Goal: Task Accomplishment & Management: Complete application form

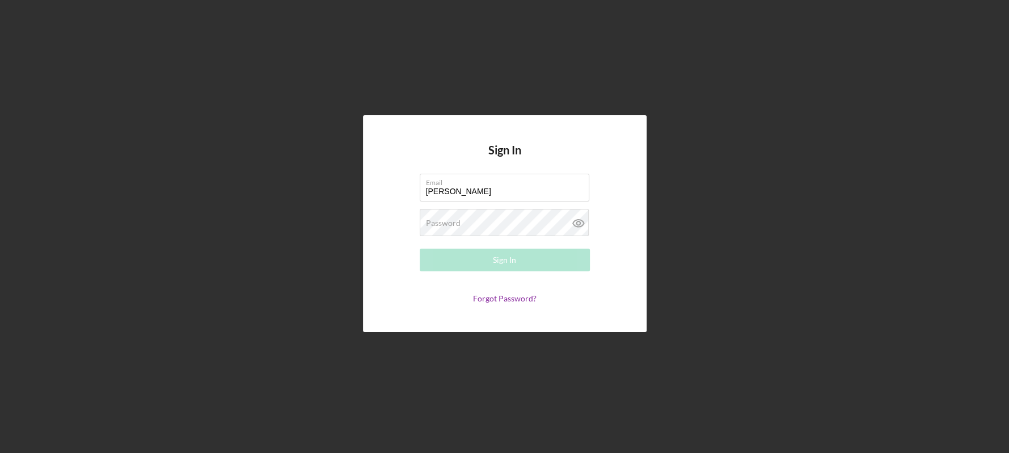
type input "[EMAIL_ADDRESS][DOMAIN_NAME]"
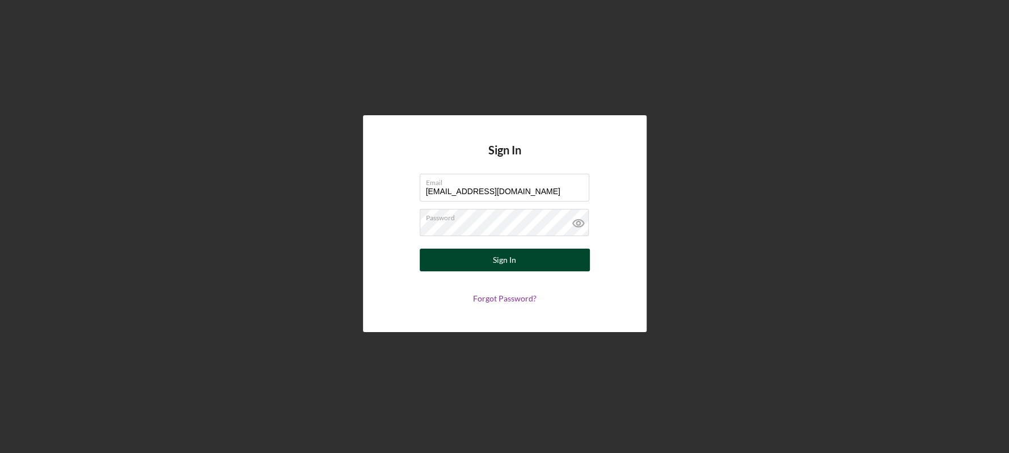
click at [479, 259] on button "Sign In" at bounding box center [505, 259] width 170 height 23
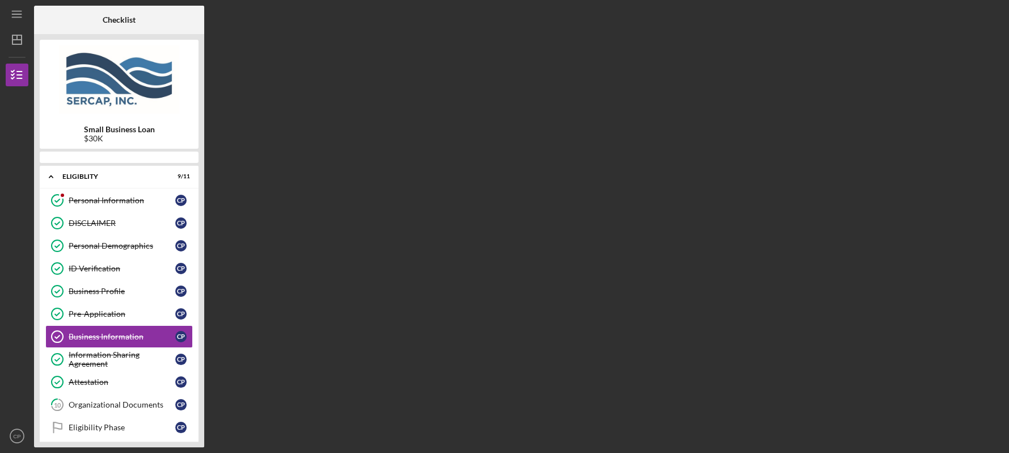
scroll to position [32, 0]
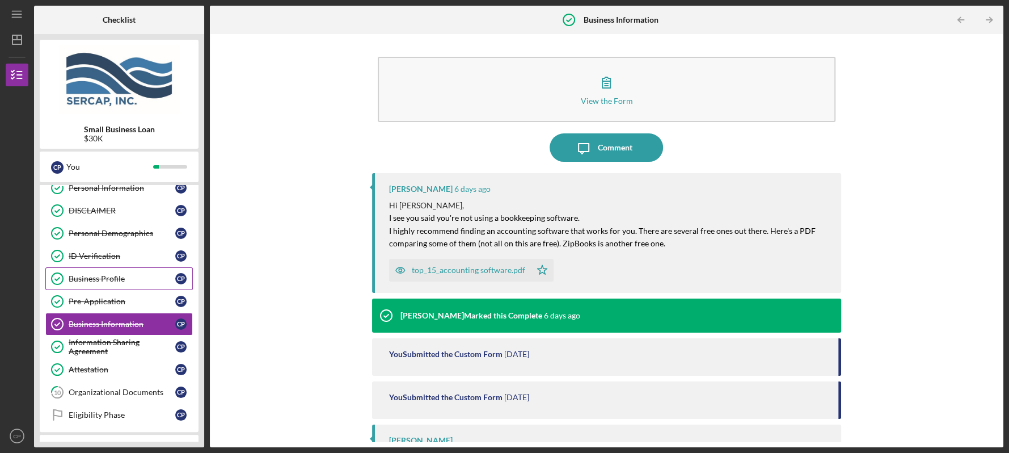
click at [114, 277] on div "Business Profile" at bounding box center [122, 278] width 107 height 9
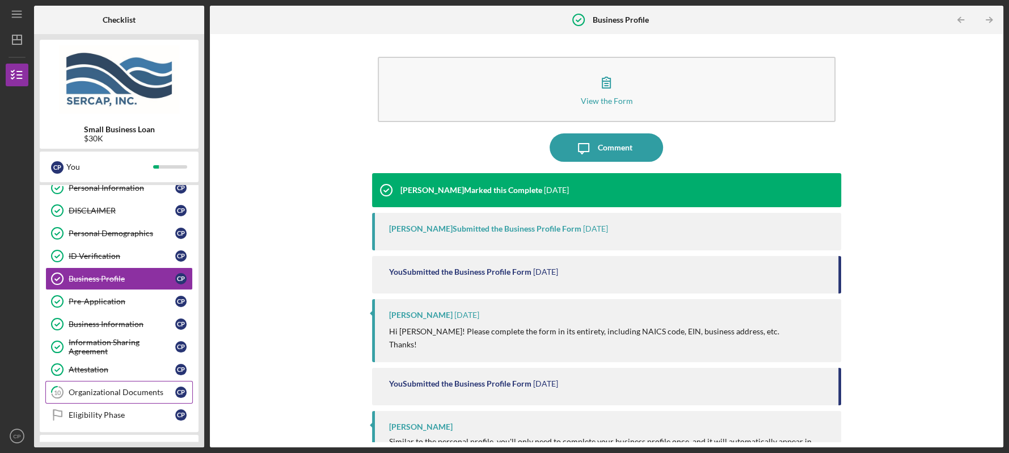
click at [93, 392] on div "Organizational Documents" at bounding box center [122, 391] width 107 height 9
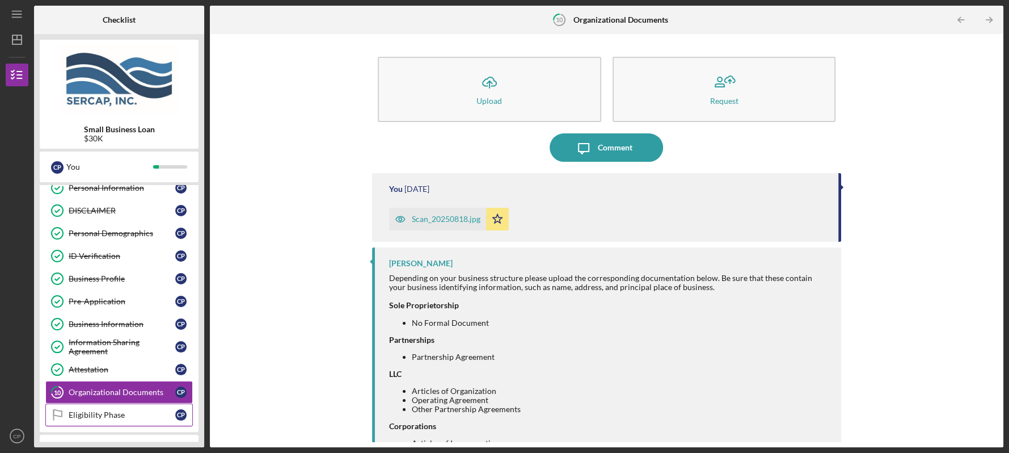
click at [87, 412] on div "Eligibility Phase" at bounding box center [122, 414] width 107 height 9
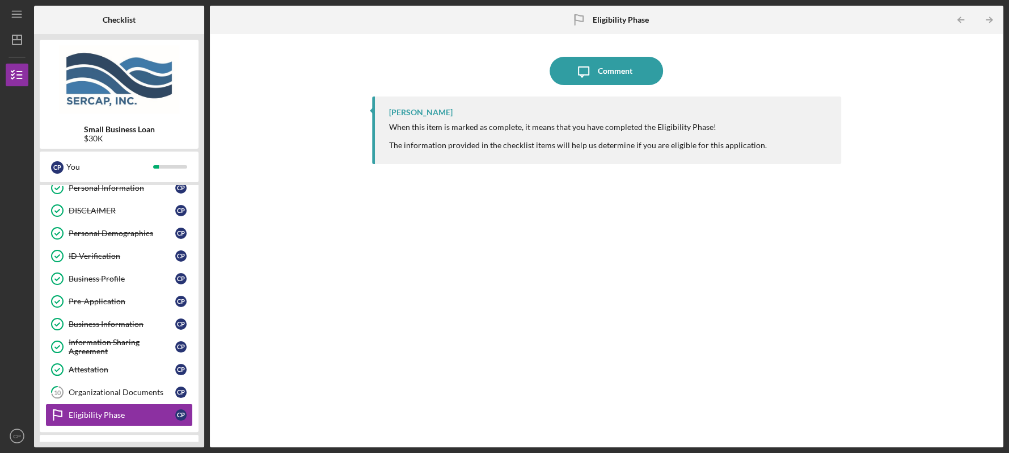
click at [999, 435] on div "Icon/Message Comment [PERSON_NAME] When this item is marked as complete, it mea…" at bounding box center [606, 240] width 793 height 413
click at [197, 424] on div "Personal Information Personal Information C P DISCLAIMER DISCLAIMER C P Persona…" at bounding box center [119, 303] width 159 height 255
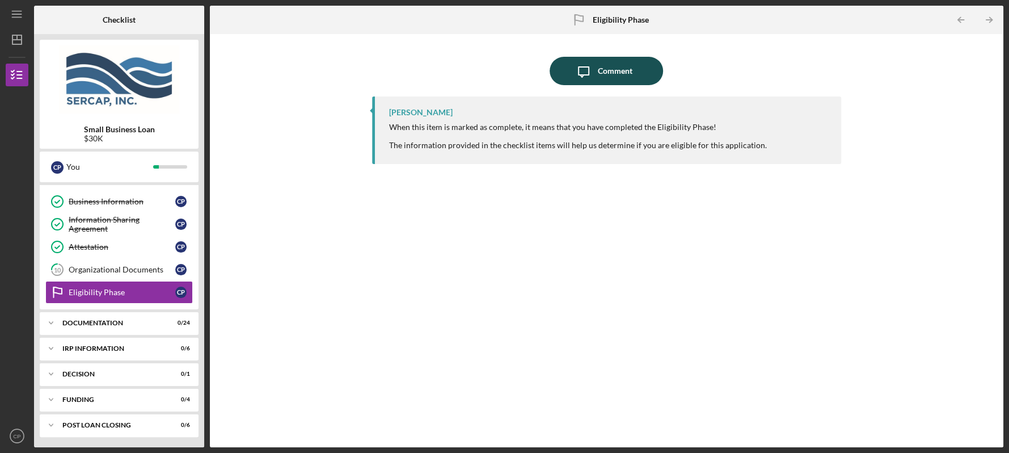
click at [596, 69] on icon "Icon/Message" at bounding box center [583, 71] width 28 height 28
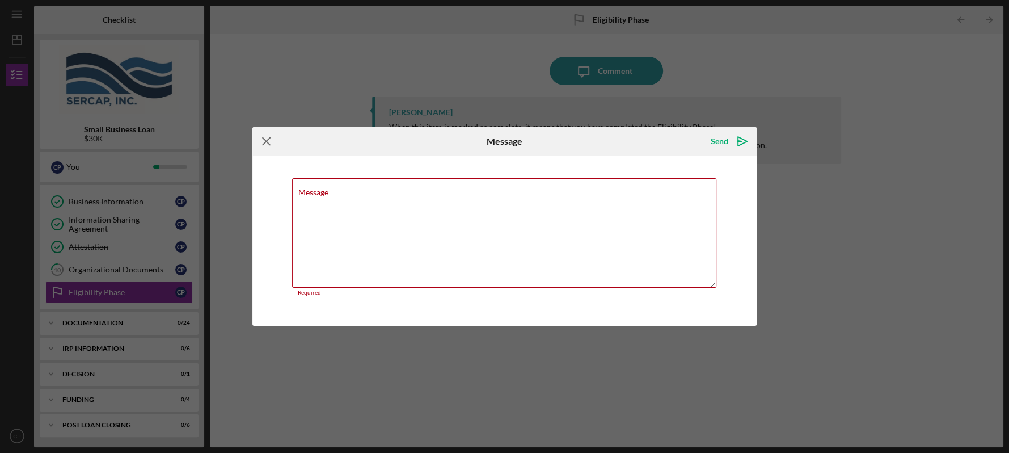
click at [262, 144] on icon "Icon/Menu Close" at bounding box center [266, 141] width 28 height 28
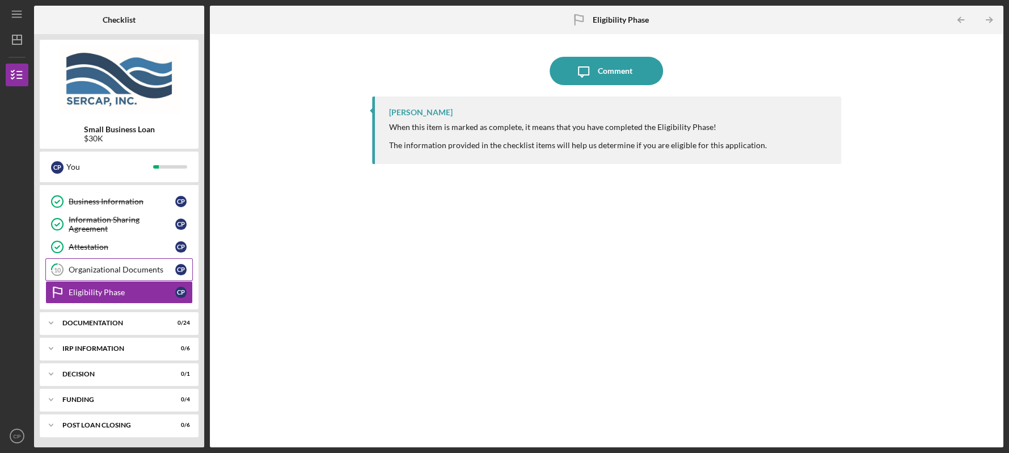
click at [95, 267] on div "Organizational Documents" at bounding box center [122, 269] width 107 height 9
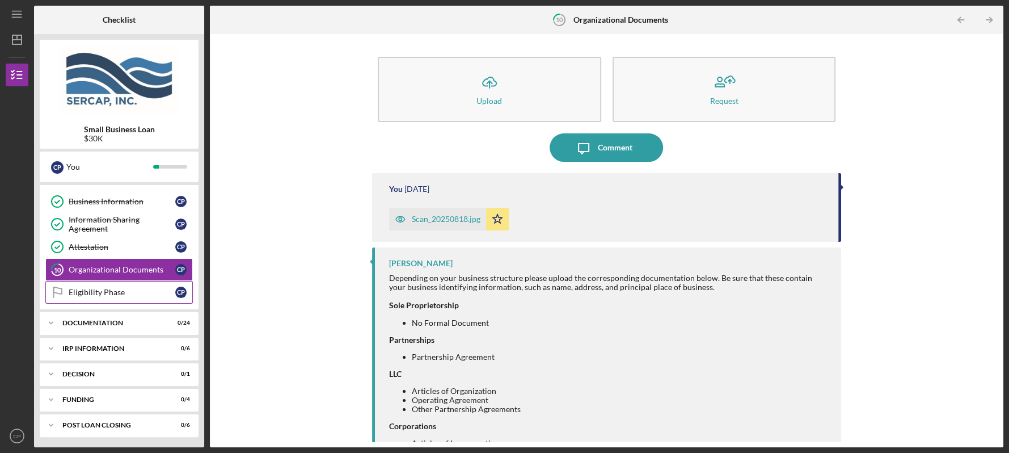
click at [96, 291] on div "Eligibility Phase" at bounding box center [122, 292] width 107 height 9
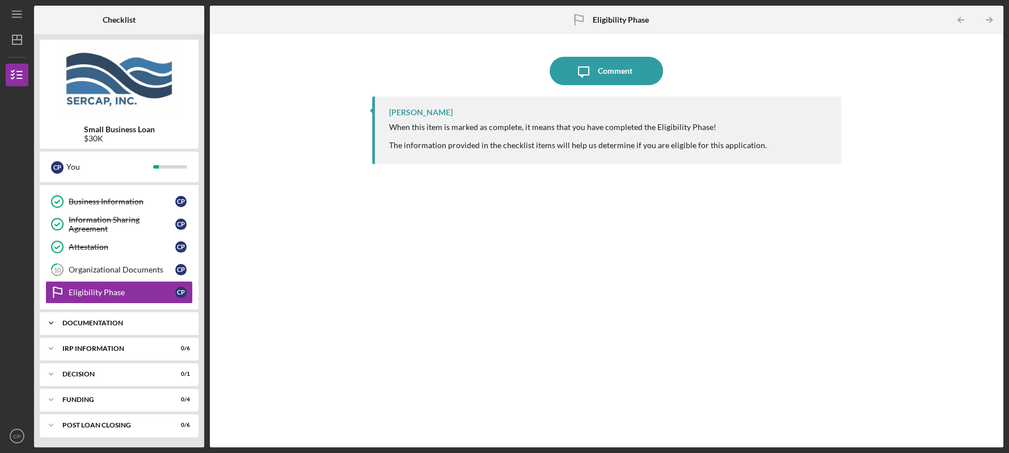
click at [98, 320] on div "Documentation" at bounding box center [123, 322] width 122 height 7
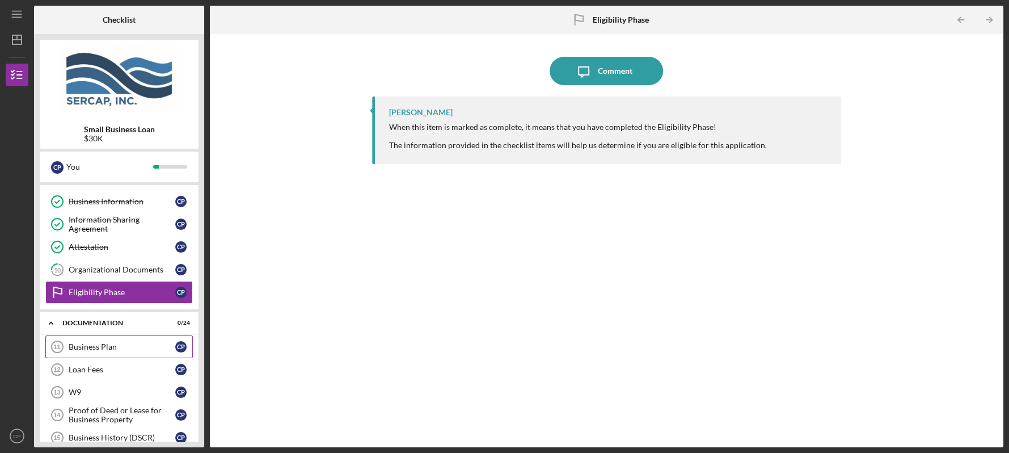
click at [102, 342] on div "Business Plan" at bounding box center [122, 346] width 107 height 9
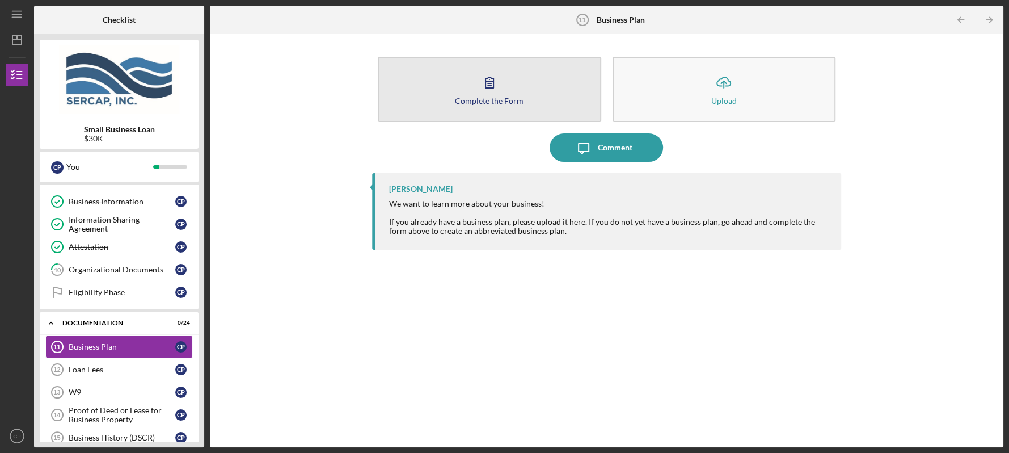
click at [430, 85] on button "Complete the Form Form" at bounding box center [489, 89] width 223 height 65
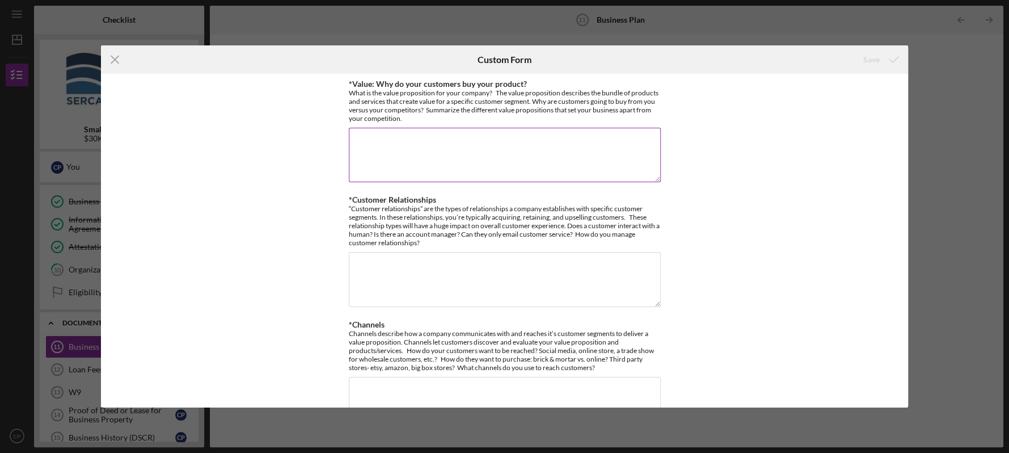
click at [382, 166] on textarea "*Value: Why do your customers buy your product?" at bounding box center [505, 155] width 312 height 54
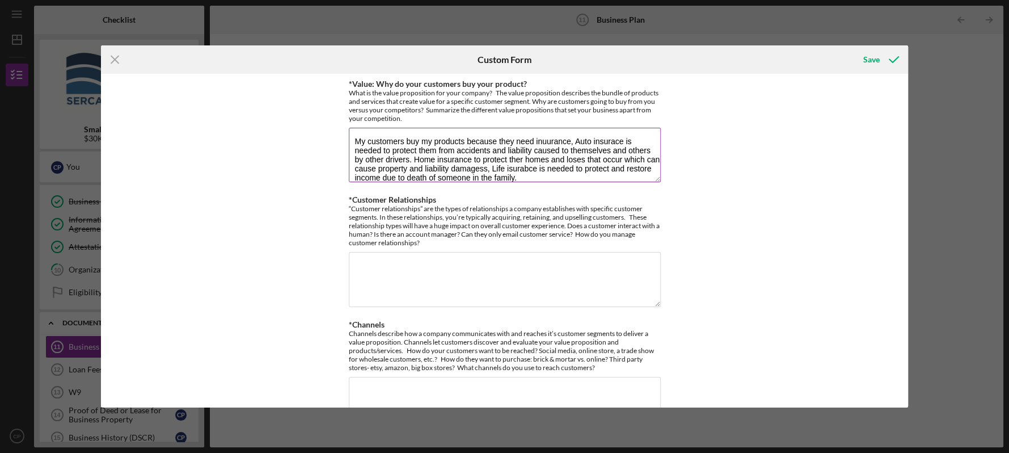
drag, startPoint x: 567, startPoint y: 139, endPoint x: 528, endPoint y: 141, distance: 39.2
click at [528, 141] on textarea "My customers buy my products because they need inuurance, Auto insurace is need…" at bounding box center [505, 155] width 312 height 54
drag, startPoint x: 551, startPoint y: 142, endPoint x: 804, endPoint y: 94, distance: 257.5
click at [804, 94] on div "*Value: Why do your customers buy your product? What is the value proposition f…" at bounding box center [504, 240] width 807 height 333
click at [551, 145] on textarea "My customers buy my products because they need inuurance, Auto insurace is need…" at bounding box center [505, 155] width 312 height 54
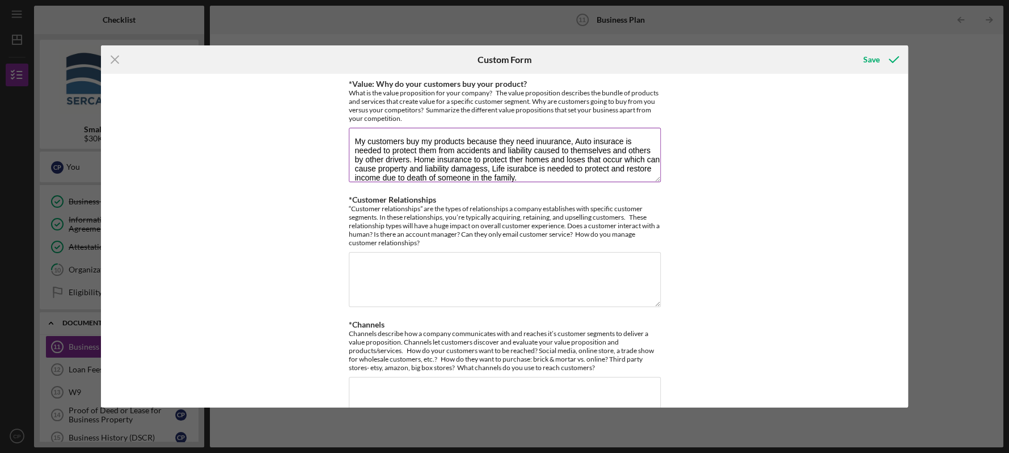
click at [547, 142] on textarea "My customers buy my products because they need inuurance, Auto insurace is need…" at bounding box center [505, 155] width 312 height 54
click at [539, 140] on textarea "My customers buy my products because they need inurance, Auto insurace is neede…" at bounding box center [505, 155] width 312 height 54
click at [614, 142] on textarea "My customers buy my products because they need insurance, Auto insurace is need…" at bounding box center [505, 155] width 312 height 54
click at [517, 158] on textarea "My customers buy my products because they need insurance, Auto insurance is nee…" at bounding box center [505, 155] width 312 height 54
click at [497, 170] on textarea "My customers buy my products because they need insurance, Auto insurance is nee…" at bounding box center [505, 155] width 312 height 54
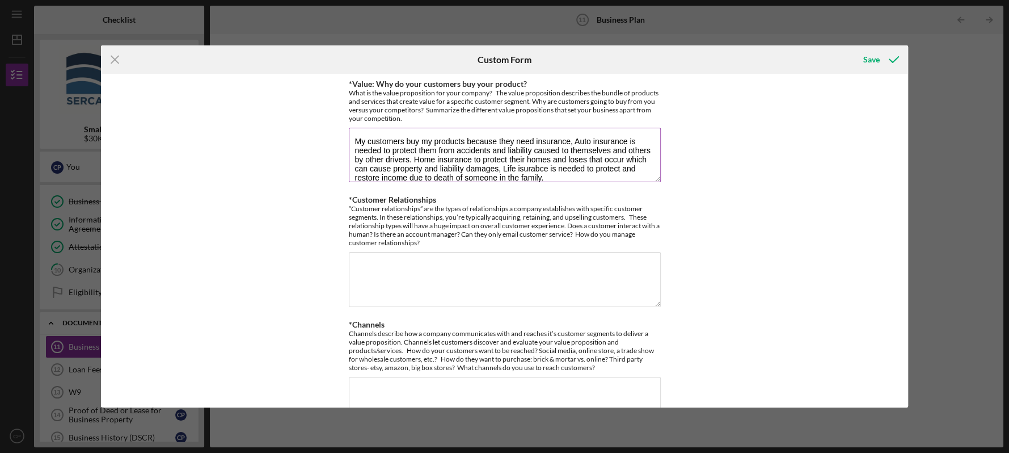
click at [544, 168] on textarea "My customers buy my products because they need insurance, Auto insurance is nee…" at bounding box center [505, 155] width 312 height 54
click at [536, 170] on textarea "My customers buy my products because they need insurance, Auto insurance is nee…" at bounding box center [505, 155] width 312 height 54
click at [548, 168] on textarea "My customers buy my products because they need insurance, Auto insurance is nee…" at bounding box center [505, 155] width 312 height 54
click at [517, 171] on textarea "My customers buy my products because they need insurance, Auto insurance is nee…" at bounding box center [505, 155] width 312 height 54
click at [470, 158] on textarea "My customers buy my products because they need insurance, Auto insurance is nee…" at bounding box center [505, 155] width 312 height 54
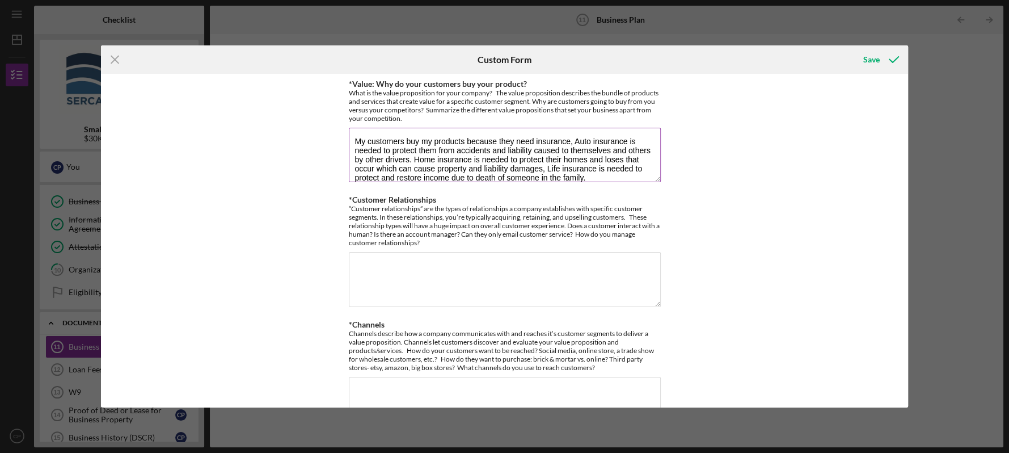
click at [559, 169] on textarea "My customers buy my products because they need insurance, Auto insurance is nee…" at bounding box center [505, 155] width 312 height 54
click at [533, 178] on textarea "My customers buy my products because they need insurance, Auto insurance is nee…" at bounding box center [505, 155] width 312 height 54
click at [634, 179] on textarea "My customers buy my products because they need insurance, Auto insurance is nee…" at bounding box center [505, 155] width 312 height 54
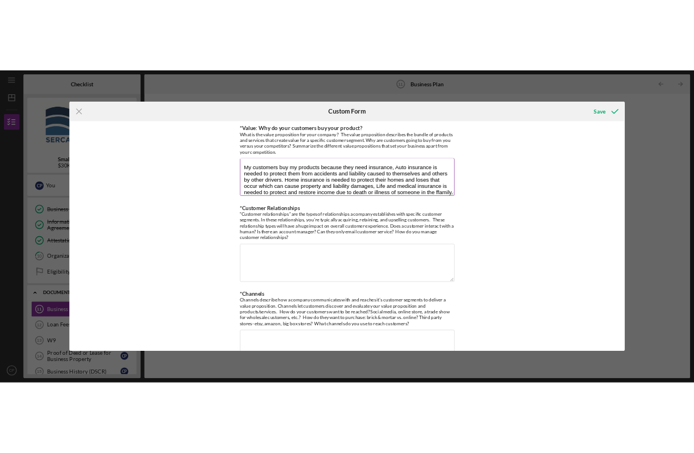
scroll to position [10, 0]
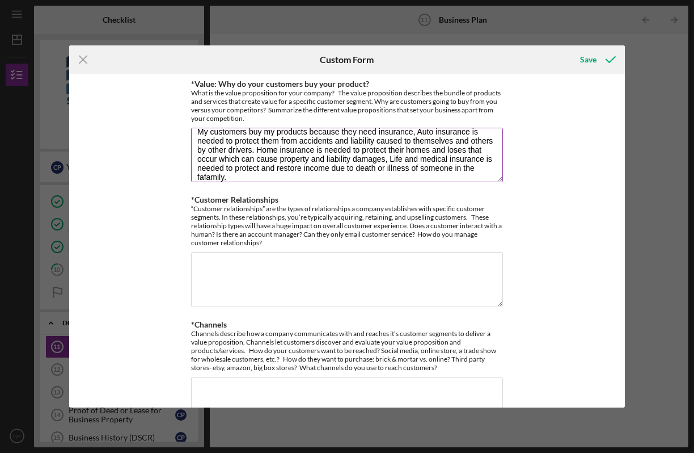
click at [203, 176] on textarea "My customers buy my products because they need insurance, Auto insurance is nee…" at bounding box center [347, 155] width 312 height 54
click at [218, 177] on textarea "My customers buy my products because they need insurance, Auto insurance is nee…" at bounding box center [347, 155] width 312 height 54
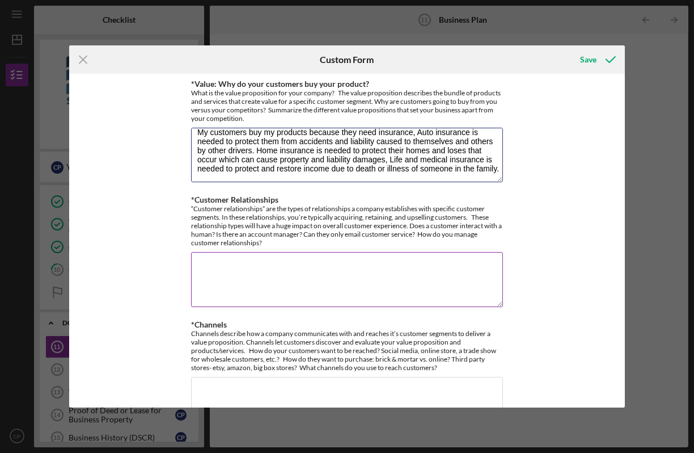
type textarea "My customers buy my products because they need insurance, Auto insurance is nee…"
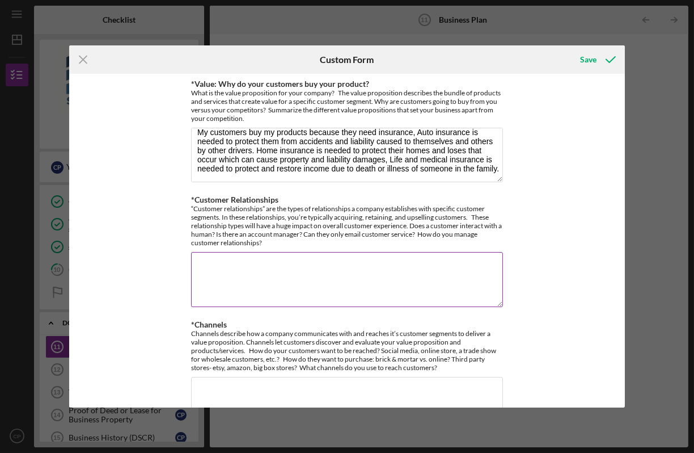
click at [212, 272] on textarea "*Customer Relationships" at bounding box center [347, 279] width 312 height 54
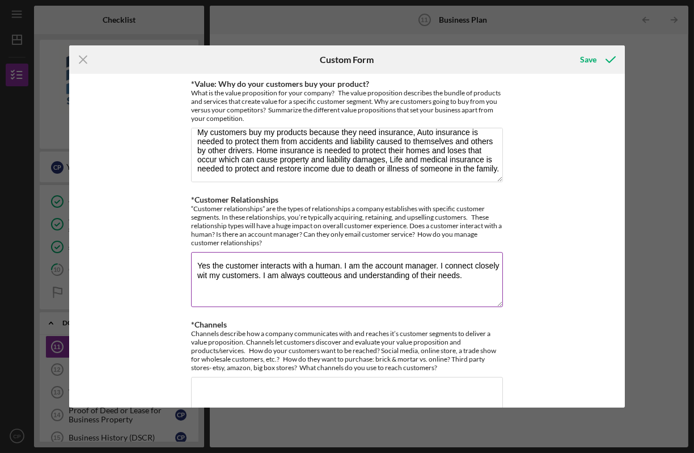
click at [320, 273] on textarea "Yes the customer interacts with a human. I am the account manager. I connect cl…" at bounding box center [347, 279] width 312 height 54
click at [205, 274] on textarea "Yes the customer interacts with a human. I am the account manager. I connect cl…" at bounding box center [347, 279] width 312 height 54
click at [467, 282] on textarea "Yes the customer interacts with a human. I am the account manager. I connect cl…" at bounding box center [347, 279] width 312 height 54
click at [303, 286] on textarea "Yes the customer interacts with a human. I am the account manager. I connect cl…" at bounding box center [347, 279] width 312 height 54
click at [343, 282] on textarea "Yes the customer interacts with a human. I am the account manager. I connect cl…" at bounding box center [347, 279] width 312 height 54
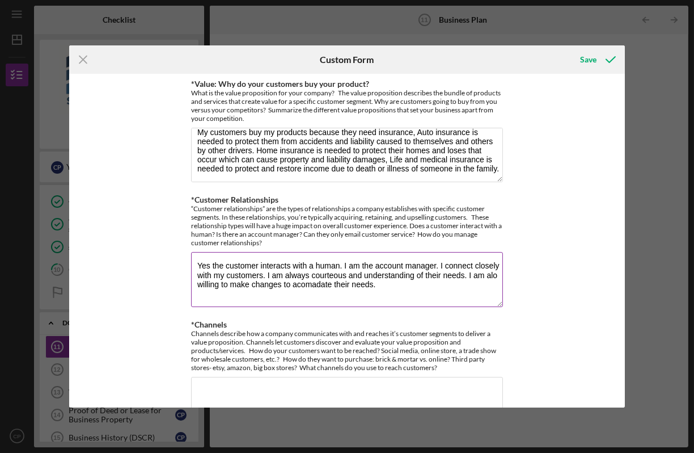
click at [310, 286] on textarea "Yes the customer interacts with a human. I am the account manager. I connect cl…" at bounding box center [347, 279] width 312 height 54
click at [322, 289] on textarea "Yes the customer interacts with a human. I am the account manager. I connect cl…" at bounding box center [347, 279] width 312 height 54
click at [385, 286] on textarea "Yes the customer interacts with a human. I am the account manager. I connect cl…" at bounding box center [347, 279] width 312 height 54
click at [299, 287] on textarea "Yes the customer interacts with a human. I am the account manager. I connect cl…" at bounding box center [347, 279] width 312 height 54
click at [314, 287] on textarea "Yes the customer interacts with a human. I am the account manager. I connect cl…" at bounding box center [347, 279] width 312 height 54
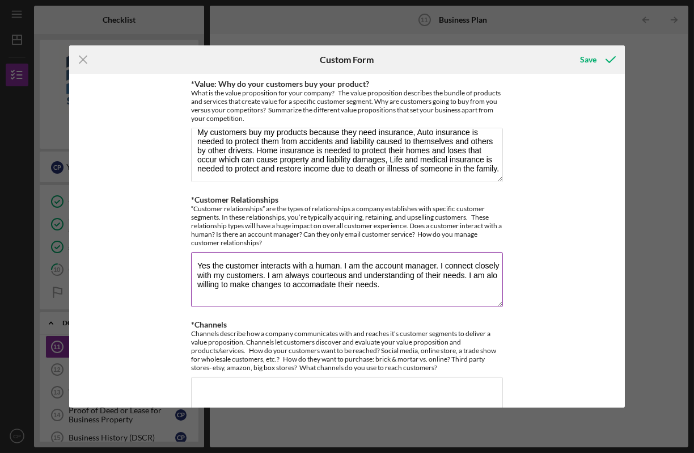
click at [388, 286] on textarea "Yes the customer interacts with a human. I am the account manager. I connect cl…" at bounding box center [347, 279] width 312 height 54
type textarea "Yes the customer interacts with a human. I am the account manager. I connect cl…"
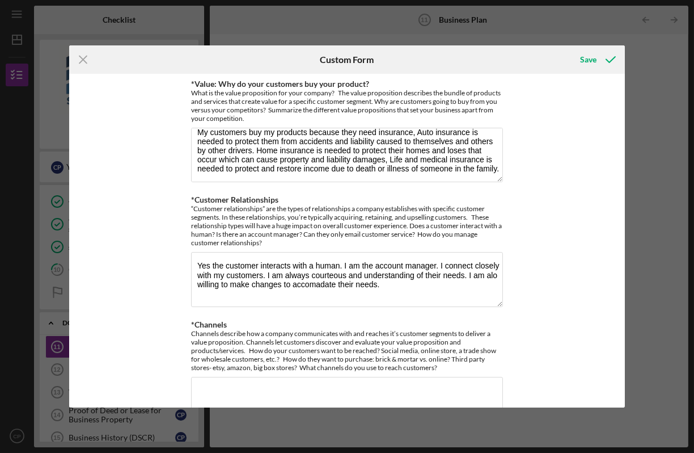
scroll to position [292, 0]
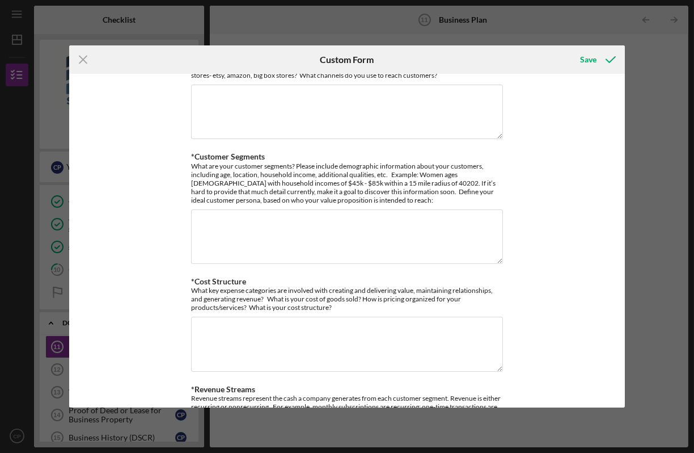
click at [619, 201] on div "*Value: Why do your customers buy your product? What is the value proposition f…" at bounding box center [346, 240] width 555 height 333
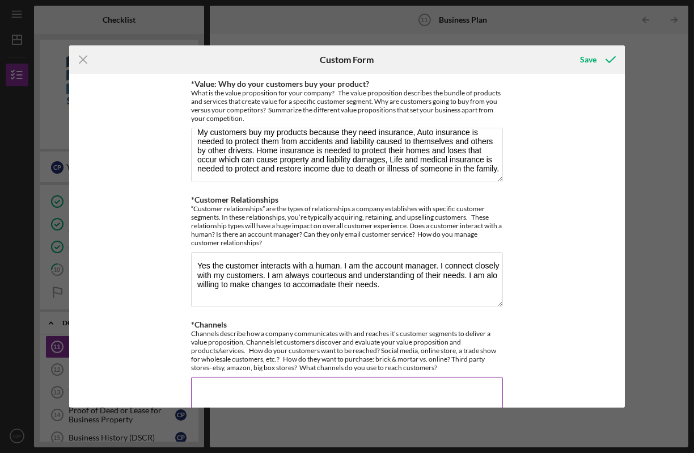
click at [214, 394] on textarea "*Channels" at bounding box center [347, 404] width 312 height 54
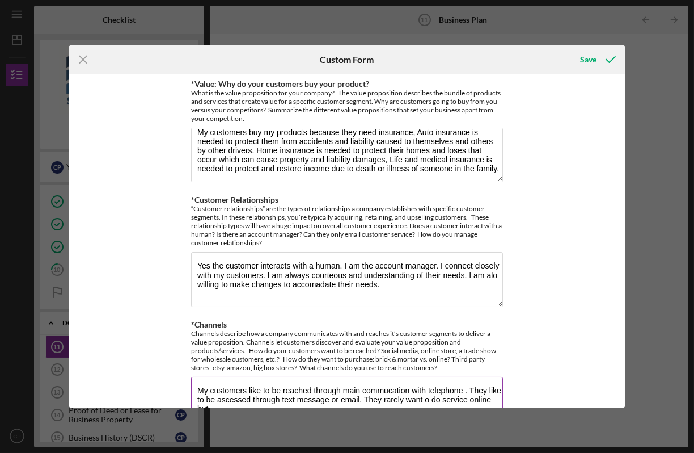
scroll to position [5, 0]
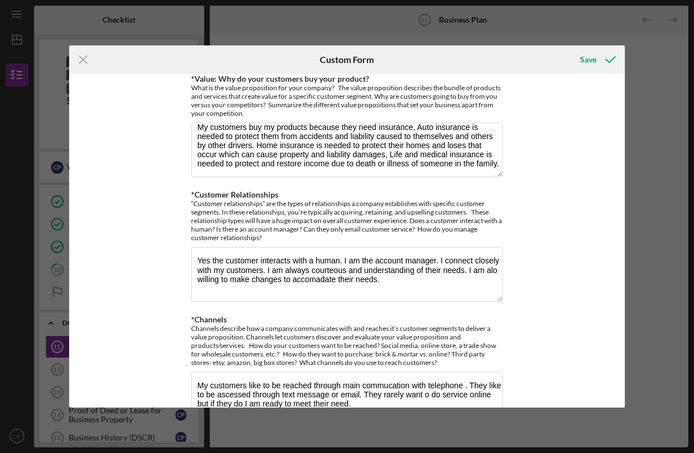
click at [621, 297] on div "*Value: Why do your customers buy your product? What is the value proposition f…" at bounding box center [346, 240] width 555 height 333
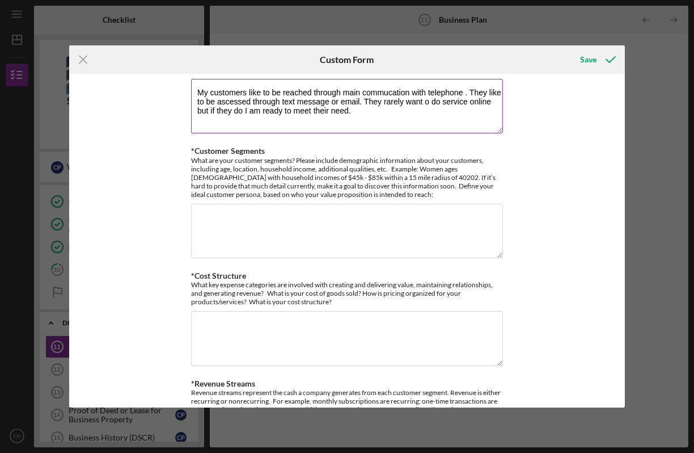
click at [384, 91] on textarea "My customers like to be reached through main commucation with telephone . They …" at bounding box center [347, 106] width 312 height 54
click at [387, 94] on textarea "My customers like to be reached through main commucation with telephone . They …" at bounding box center [347, 106] width 312 height 54
click at [233, 102] on textarea "My customers like to be reached through main communication with telephone . The…" at bounding box center [347, 106] width 312 height 54
click at [249, 102] on textarea "My customers like to be reached through main communication with telephone . The…" at bounding box center [347, 106] width 312 height 54
click at [383, 108] on textarea "My customers like to be reached through main communication with telephone . The…" at bounding box center [347, 106] width 312 height 54
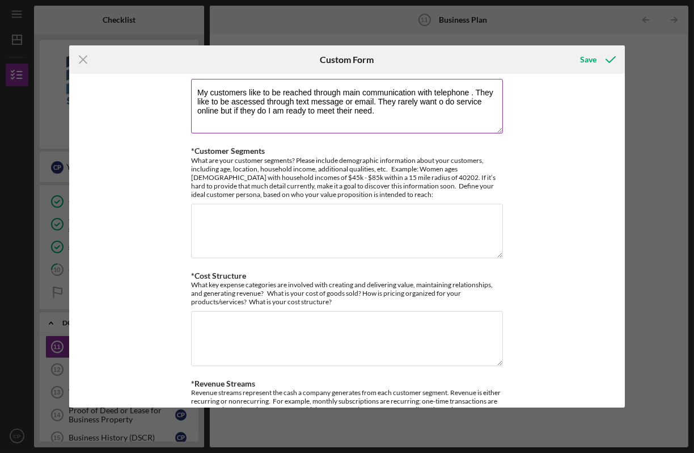
click at [234, 101] on textarea "My customers like to be reached through main communication with telephone . The…" at bounding box center [347, 106] width 312 height 54
click at [382, 115] on textarea "My customers like to be reached through main communication with telephone . The…" at bounding box center [347, 106] width 312 height 54
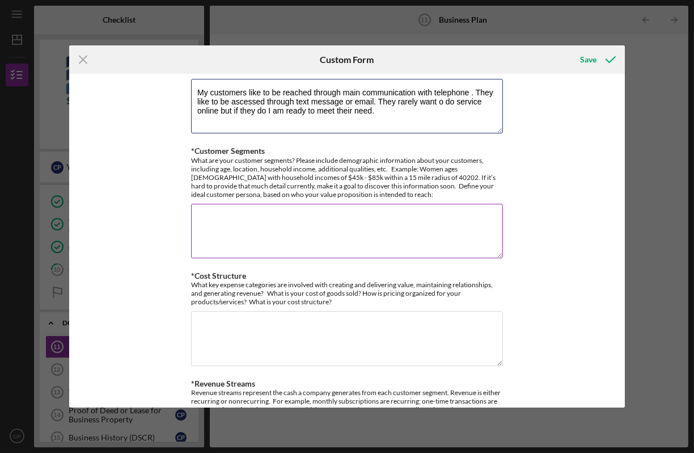
type textarea "My customers like to be reached through main communication with telephone . The…"
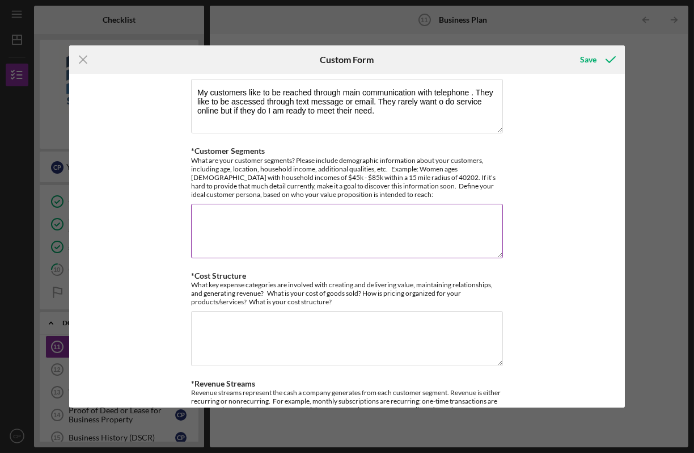
click at [227, 219] on textarea "*Customer Segments" at bounding box center [347, 231] width 312 height 54
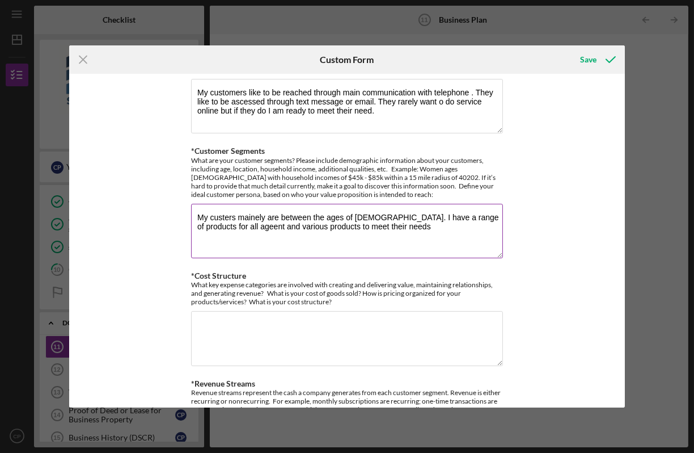
click at [210, 215] on textarea "My custers mainely are between the ages of [DEMOGRAPHIC_DATA]. I have a range o…" at bounding box center [347, 231] width 312 height 54
click at [231, 217] on textarea "My cousters mainely are between the ages of [DEMOGRAPHIC_DATA]. I have a range …" at bounding box center [347, 231] width 312 height 54
click at [230, 218] on textarea "My coustemers mainely are between the ages of [DEMOGRAPHIC_DATA]. I have a rang…" at bounding box center [347, 231] width 312 height 54
click at [214, 217] on textarea "My coustomers mainely are between the ages of [DEMOGRAPHIC_DATA]. I have a rang…" at bounding box center [347, 231] width 312 height 54
click at [218, 215] on textarea "My coustomers mainely are between the ages of [DEMOGRAPHIC_DATA]. I have a rang…" at bounding box center [347, 231] width 312 height 54
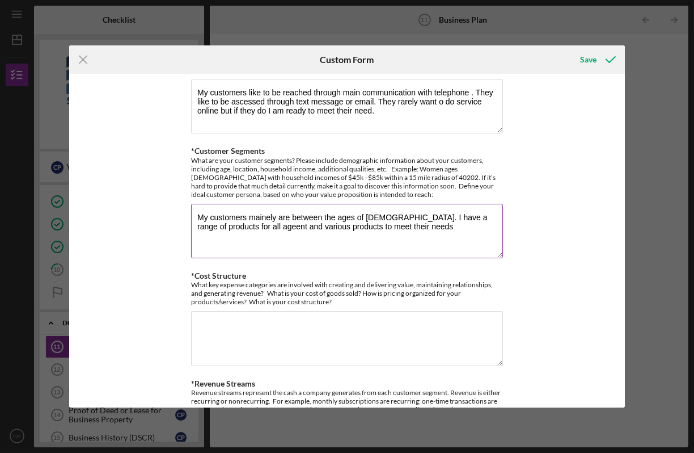
click at [273, 218] on textarea "My customers mainely are between the ages of [DEMOGRAPHIC_DATA]. I have a range…" at bounding box center [347, 231] width 312 height 54
click at [221, 227] on textarea "My customers are between the ages of [DEMOGRAPHIC_DATA]. I have a range of prod…" at bounding box center [347, 231] width 312 height 54
click at [342, 229] on textarea "My customers are between the ages of [DEMOGRAPHIC_DATA]. I have a range of prod…" at bounding box center [347, 231] width 312 height 54
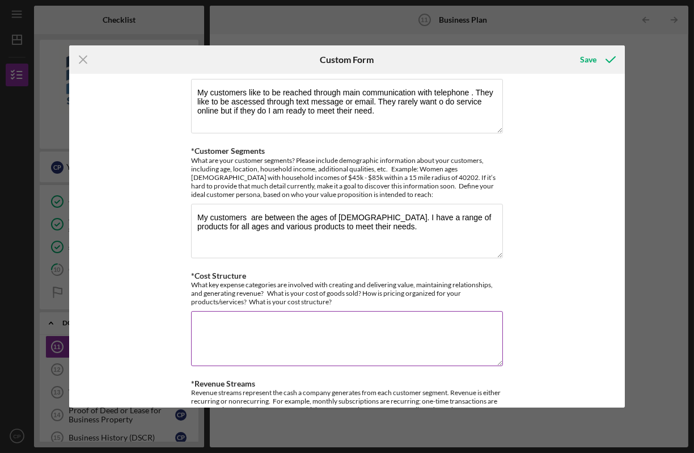
click at [298, 345] on textarea "*Cost Structure" at bounding box center [347, 338] width 312 height 54
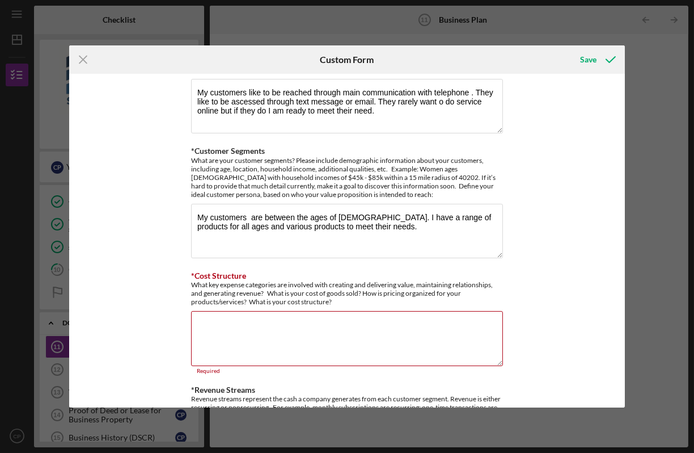
click at [620, 367] on div "*Value: Why do your customers buy your product? What is the value proposition f…" at bounding box center [346, 240] width 555 height 333
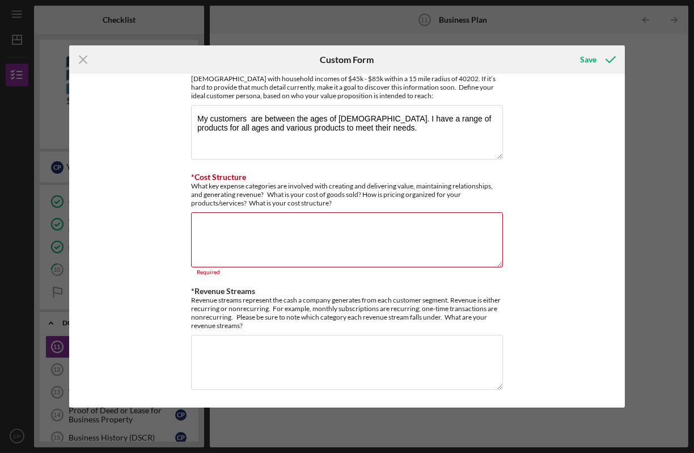
click at [621, 121] on div "*Value: Why do your customers buy your product? What is the value proposition f…" at bounding box center [346, 240] width 555 height 333
click at [621, 84] on div "*Value: Why do your customers buy your product? What is the value proposition f…" at bounding box center [346, 240] width 555 height 333
click at [619, 231] on div "*Value: Why do your customers buy your product? What is the value proposition f…" at bounding box center [346, 240] width 555 height 333
click at [622, 246] on div "*Value: Why do your customers buy your product? What is the value proposition f…" at bounding box center [346, 240] width 555 height 333
click at [354, 134] on textarea "My customers are between the ages of [DEMOGRAPHIC_DATA]. I have a range of prod…" at bounding box center [347, 132] width 312 height 54
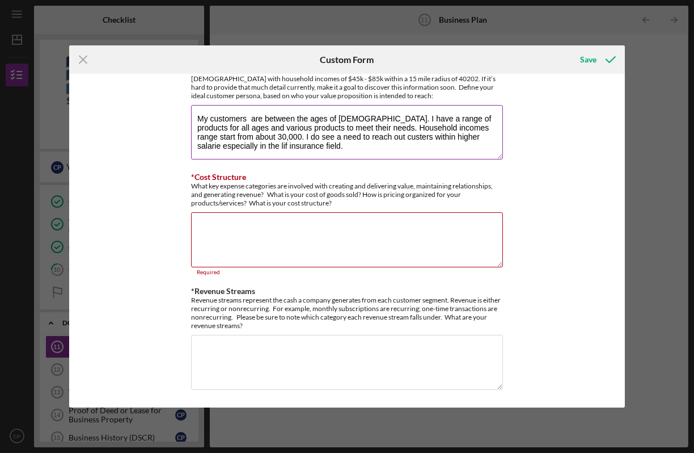
click at [341, 137] on textarea "My customers are between the ages of [DEMOGRAPHIC_DATA]. I have a range of prod…" at bounding box center [347, 132] width 312 height 54
click at [434, 138] on textarea "My customers are between the ages of [DEMOGRAPHIC_DATA]. I have a range of prod…" at bounding box center [347, 132] width 312 height 54
click at [201, 146] on textarea "My customers are between the ages of [DEMOGRAPHIC_DATA]. I have a range of prod…" at bounding box center [347, 132] width 312 height 54
type textarea "My customers are between the ages of [DEMOGRAPHIC_DATA]. I have a range of prod…"
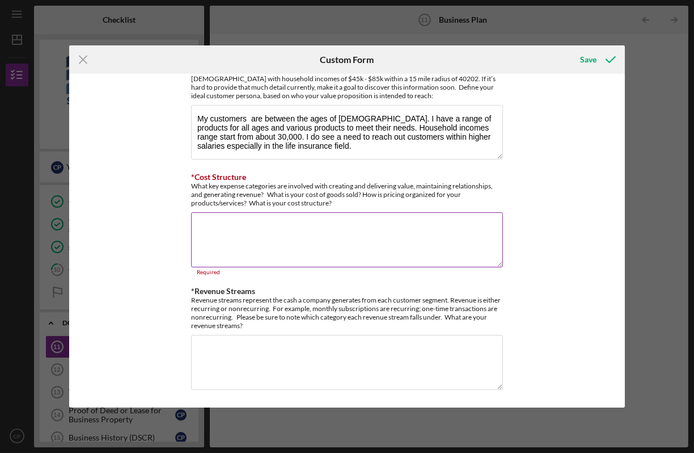
click at [219, 234] on textarea "*Cost Structure" at bounding box center [347, 239] width 312 height 54
click at [620, 167] on div "*Value: Why do your customers buy your product? What is the value proposition f…" at bounding box center [346, 240] width 555 height 333
click at [620, 109] on div "*Value: Why do your customers buy your product? What is the value proposition f…" at bounding box center [346, 240] width 555 height 333
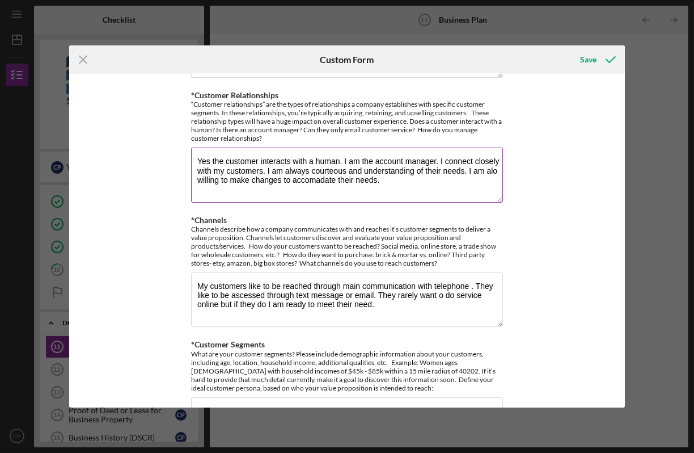
click at [492, 169] on textarea "Yes the customer interacts with a human. I am the account manager. I connect cl…" at bounding box center [347, 174] width 312 height 54
type textarea "Yes the customer interacts with a human. I am the account manager. I connect cl…"
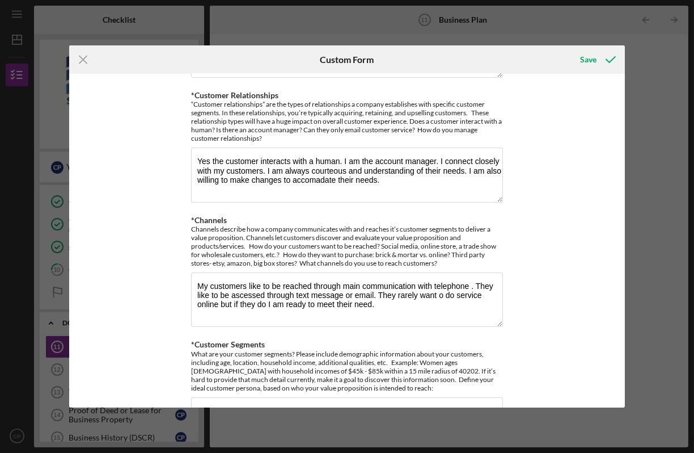
scroll to position [0, 0]
